Goal: Task Accomplishment & Management: Use online tool/utility

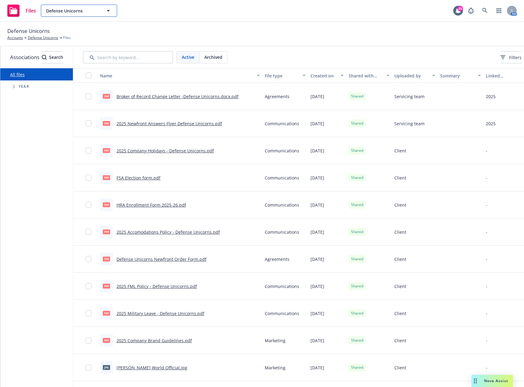
scroll to position [0, 61]
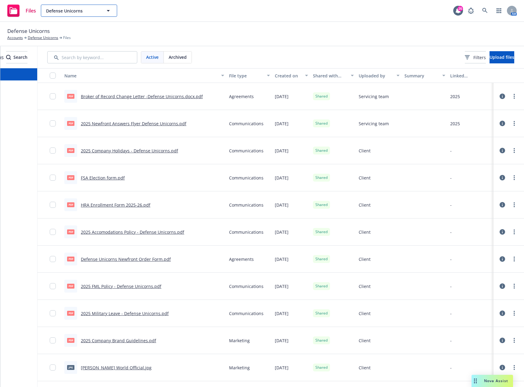
drag, startPoint x: 0, startPoint y: 0, endPoint x: 102, endPoint y: 10, distance: 102.3
click at [102, 10] on button "Defense Unicorns" at bounding box center [79, 11] width 76 height 12
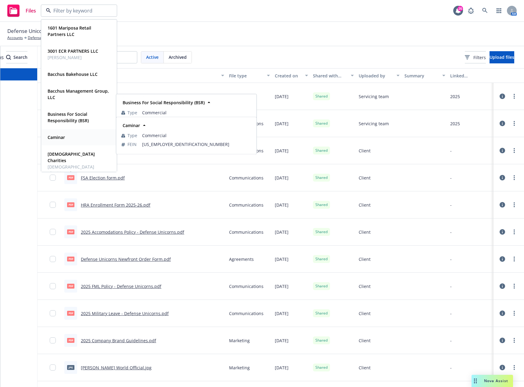
scroll to position [30, 0]
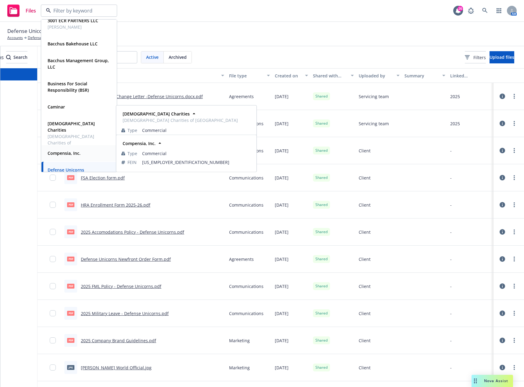
click at [73, 152] on strong "Compensia, Inc." at bounding box center [64, 153] width 33 height 6
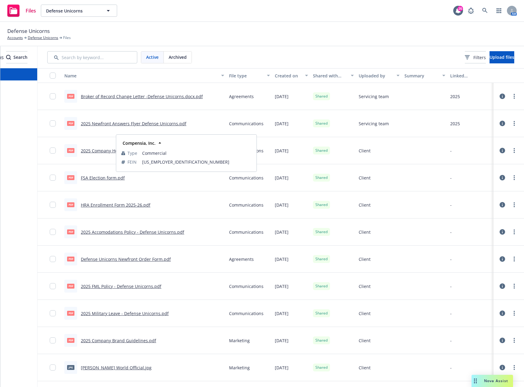
scroll to position [0, 56]
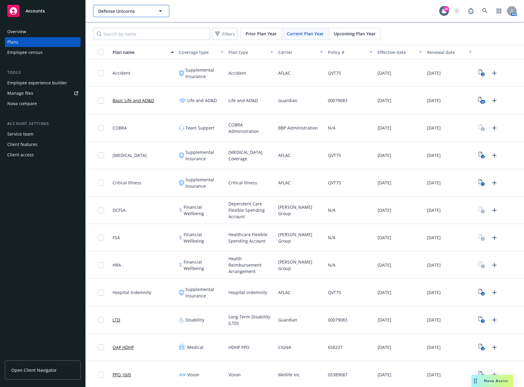
click at [144, 12] on span "Defense Unicorns" at bounding box center [124, 11] width 53 height 6
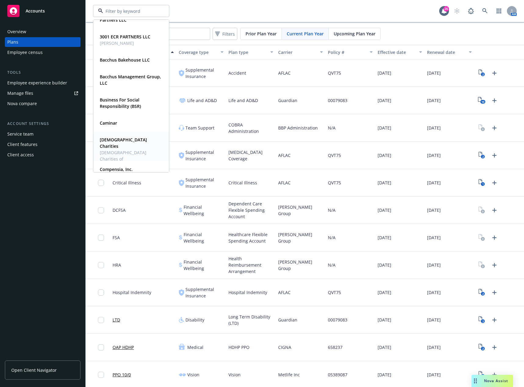
scroll to position [30, 0]
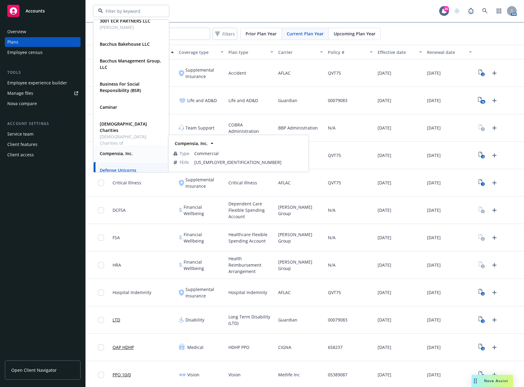
click at [117, 152] on strong "Compensia, Inc." at bounding box center [116, 154] width 33 height 6
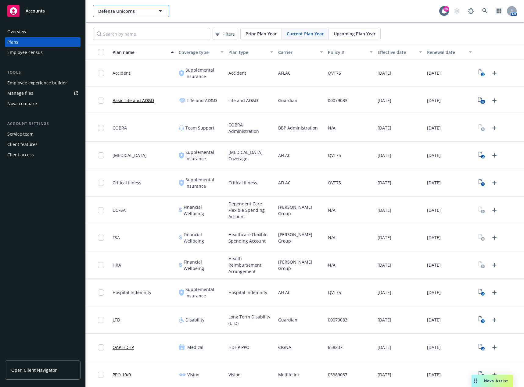
click at [148, 9] on span "Defense Unicorns" at bounding box center [124, 11] width 53 height 6
type input "Defense Unicorns"
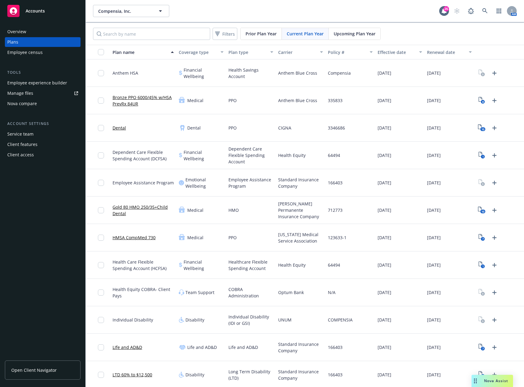
click at [56, 84] on div "Employee experience builder" at bounding box center [37, 83] width 60 height 10
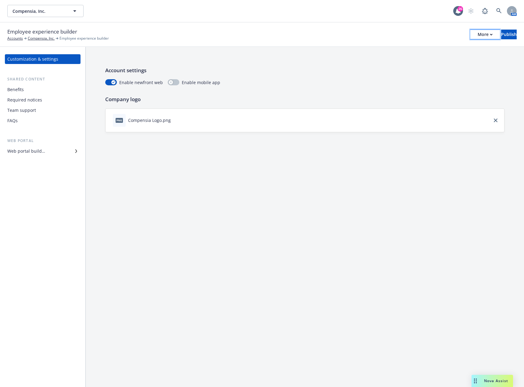
click at [489, 34] on icon "button" at bounding box center [490, 35] width 3 height 2
click at [451, 61] on link "Copy portal link" at bounding box center [434, 60] width 90 height 12
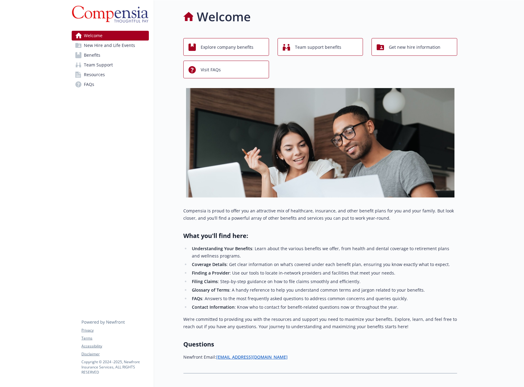
click at [93, 77] on span "Resources" at bounding box center [94, 75] width 21 height 10
